Goal: Task Accomplishment & Management: Use online tool/utility

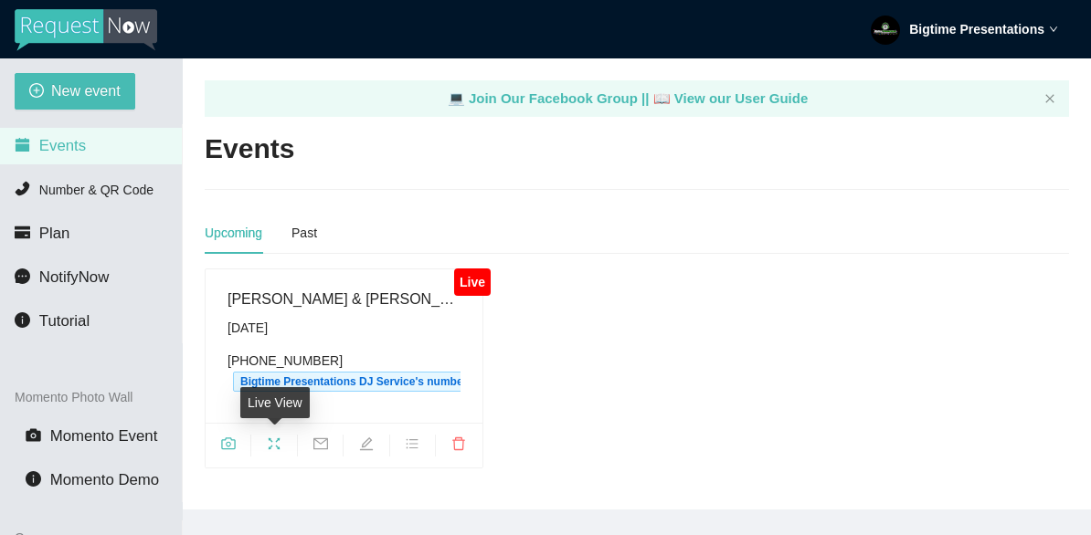
click at [273, 449] on icon "fullscreen" at bounding box center [274, 444] width 15 height 15
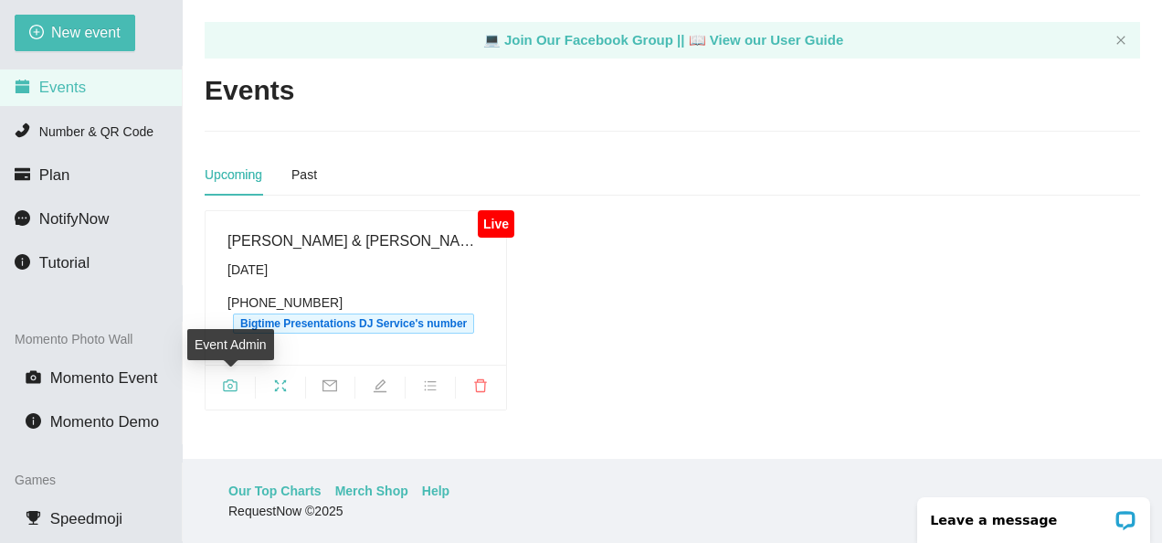
click at [227, 382] on icon "camera" at bounding box center [230, 385] width 14 height 12
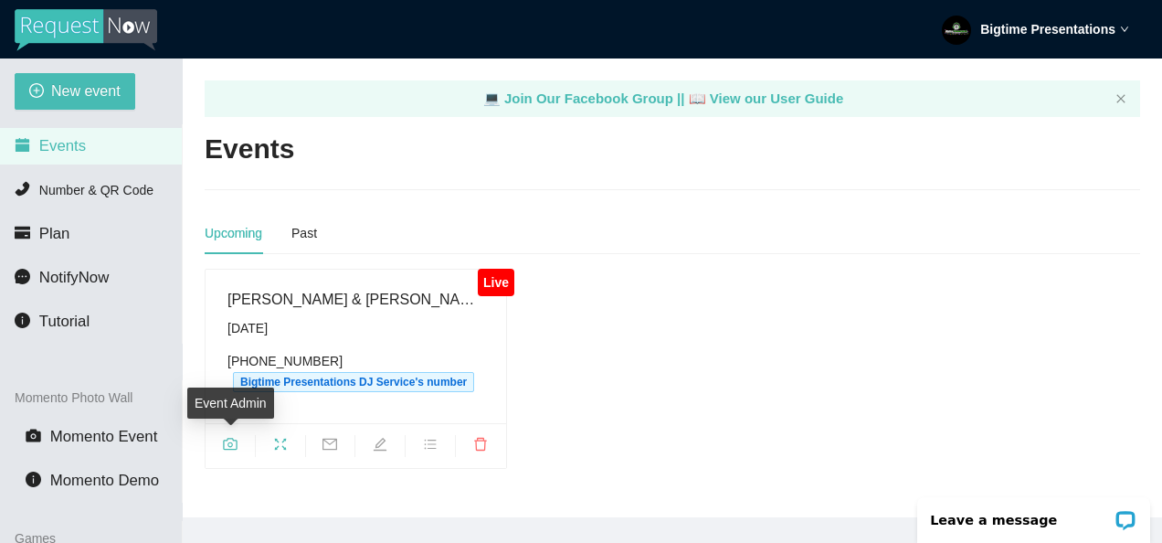
click at [232, 444] on icon "camera" at bounding box center [230, 444] width 14 height 12
